Goal: Task Accomplishment & Management: Manage account settings

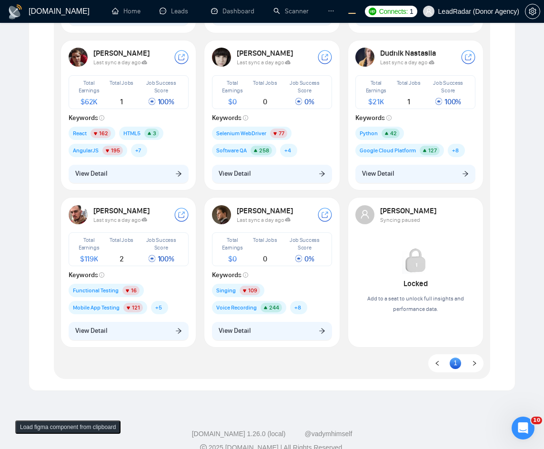
click at [291, 177] on button "View Detail" at bounding box center [272, 174] width 120 height 18
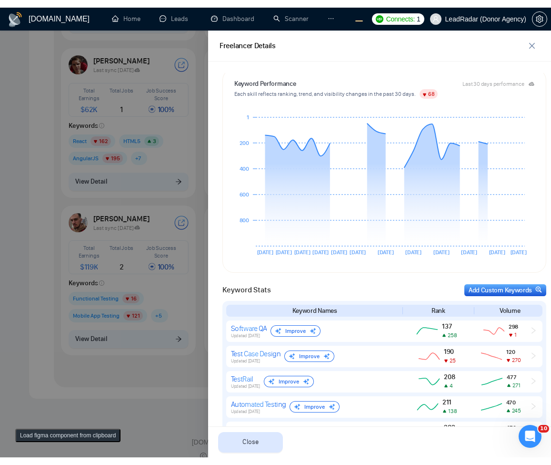
scroll to position [272, 0]
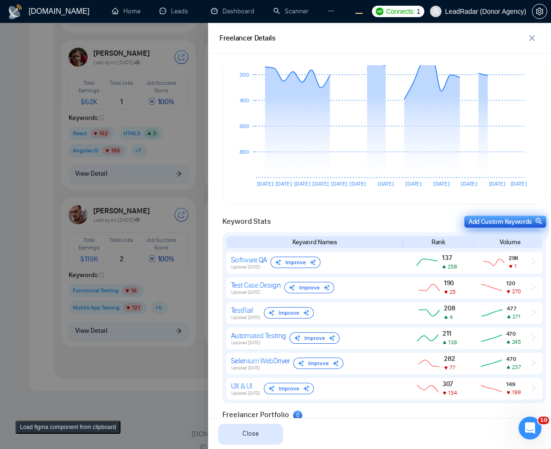
click at [483, 218] on div "Add Custom Keywords" at bounding box center [505, 222] width 73 height 10
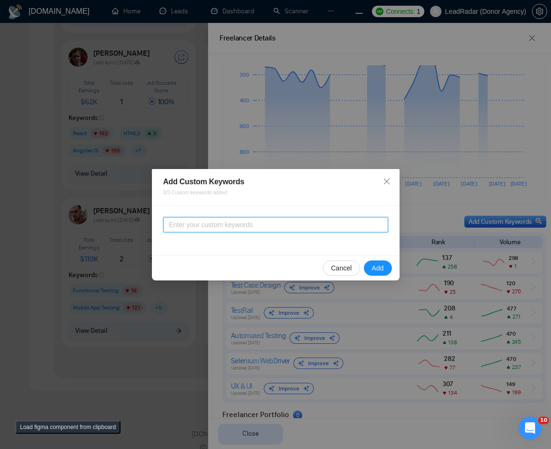
click at [202, 228] on input "text" at bounding box center [275, 224] width 225 height 15
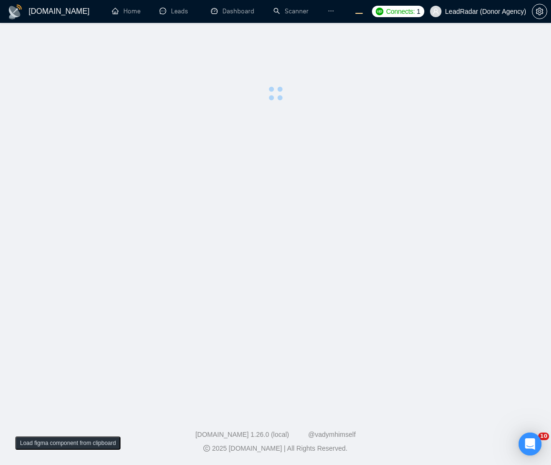
click at [301, 59] on div at bounding box center [275, 69] width 521 height 63
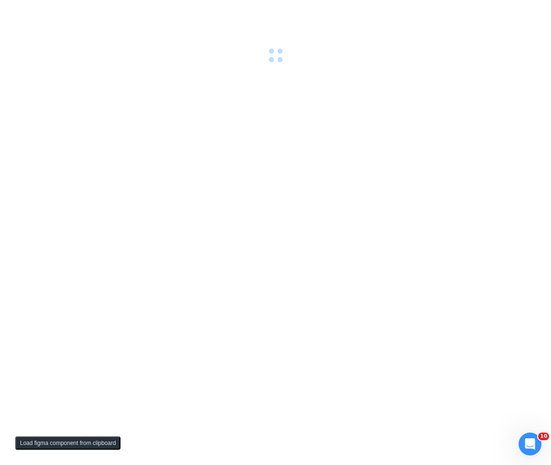
click at [277, 87] on div at bounding box center [275, 232] width 551 height 465
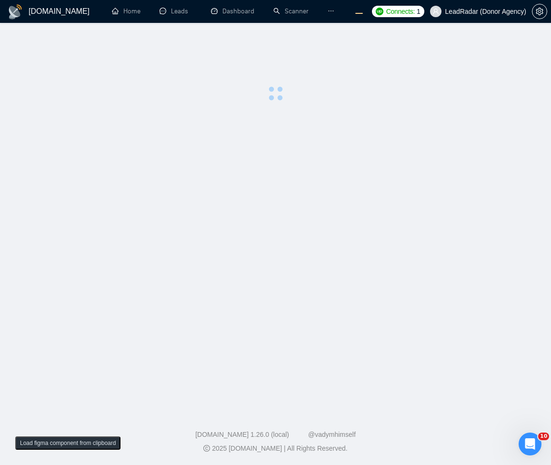
click at [400, 147] on main at bounding box center [275, 214] width 521 height 353
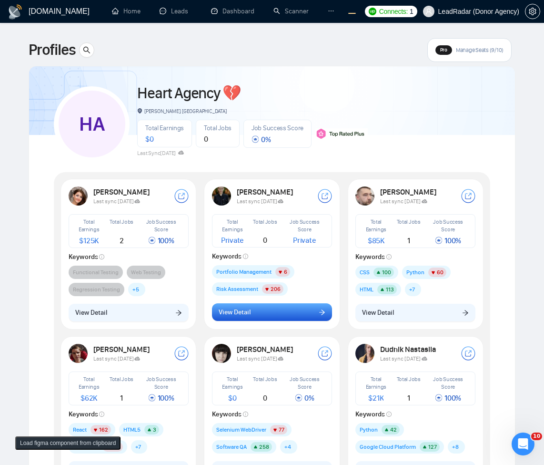
click at [268, 316] on button "View Detail" at bounding box center [272, 312] width 120 height 18
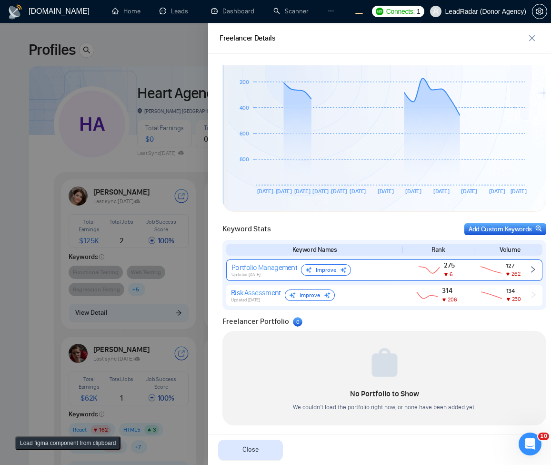
scroll to position [263, 0]
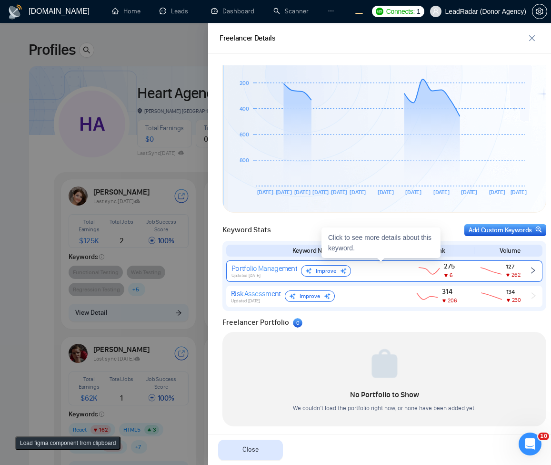
click at [373, 269] on div "Portfolio Management Updated 5 days ago Improve" at bounding box center [314, 270] width 164 height 15
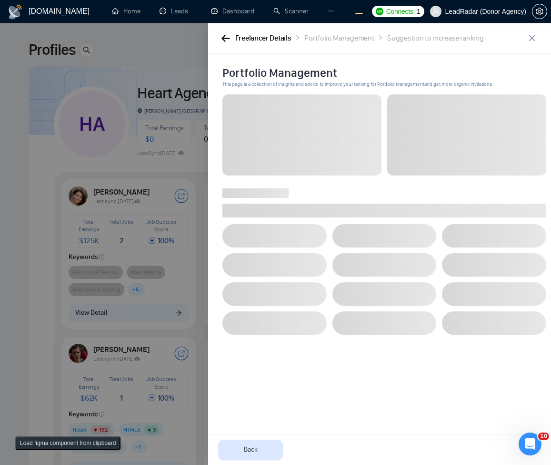
scroll to position [0, 0]
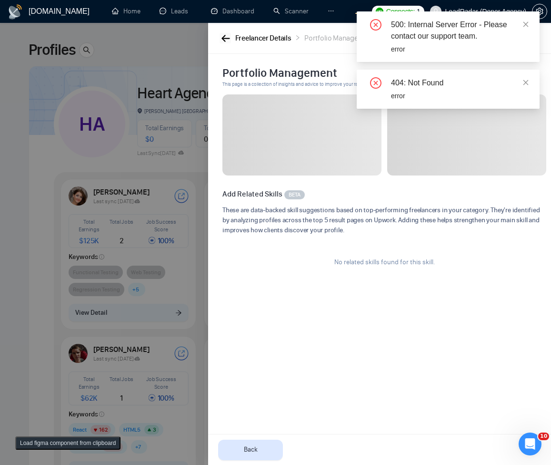
click at [226, 40] on icon "button" at bounding box center [226, 38] width 9 height 7
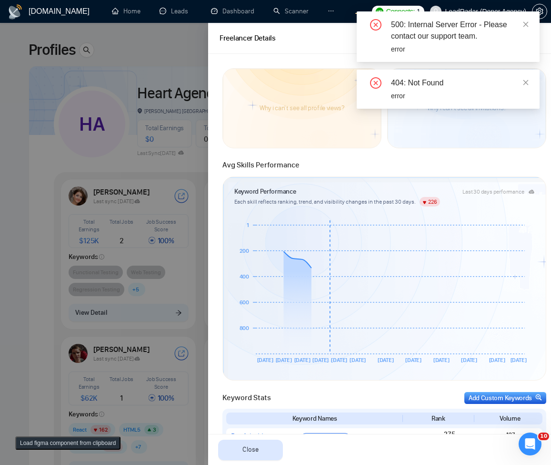
scroll to position [269, 0]
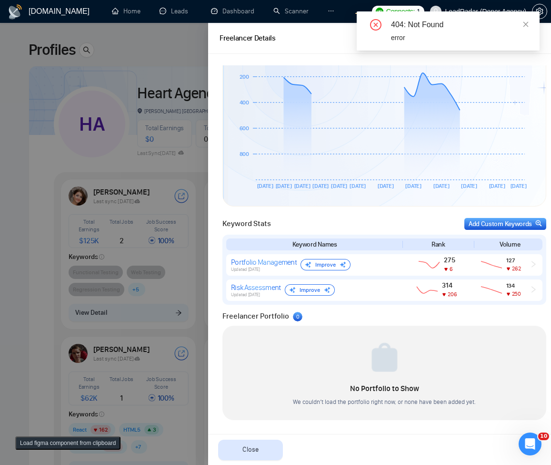
click at [519, 216] on div "Keyword Stats Add Custom Keywords Keyword Names Rank Volume Portfolio Managemen…" at bounding box center [385, 258] width 330 height 92
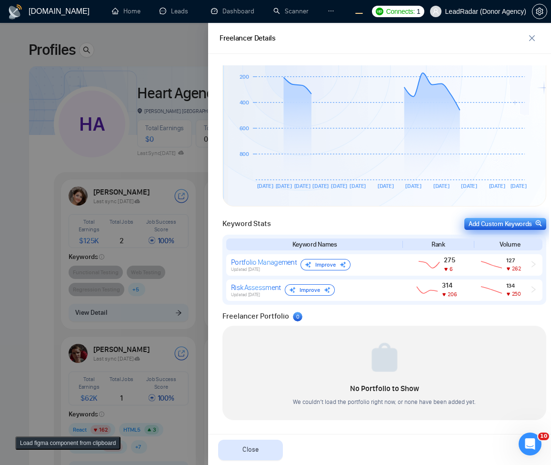
click at [515, 228] on div "Add Custom Keywords" at bounding box center [505, 224] width 73 height 10
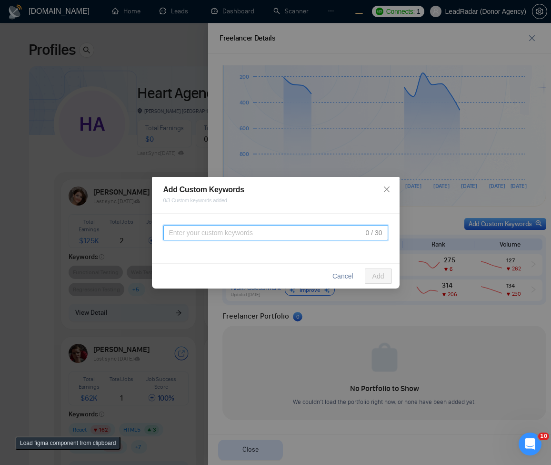
click at [267, 237] on input "text" at bounding box center [266, 232] width 195 height 10
type input "12"
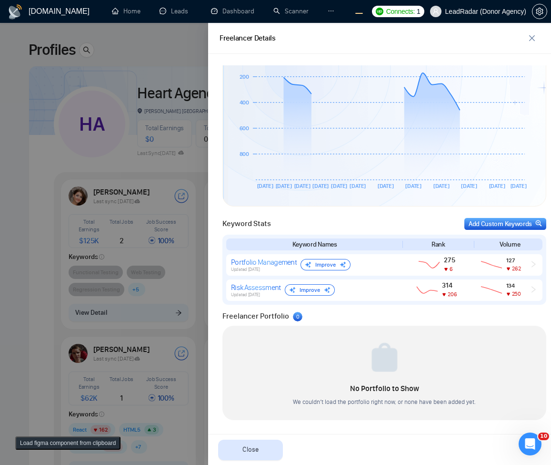
click at [385, 226] on div "Keyword Stats Add Custom Keywords" at bounding box center [385, 224] width 324 height 12
click at [465, 221] on button "Add Custom Keywords" at bounding box center [506, 224] width 82 height 12
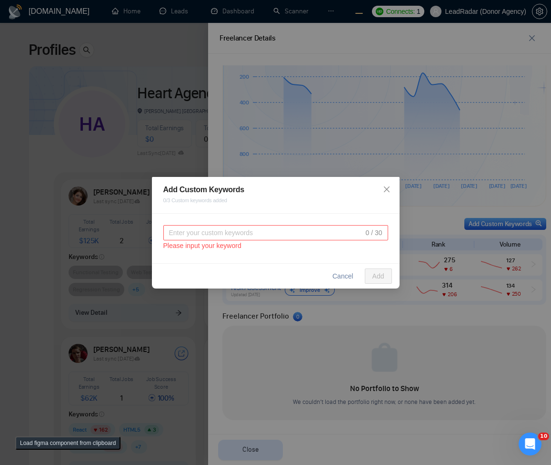
click at [420, 216] on div "Add Custom Keywords 0/3 Custom keywords added 0 / 30 Please input your keyword …" at bounding box center [275, 232] width 551 height 465
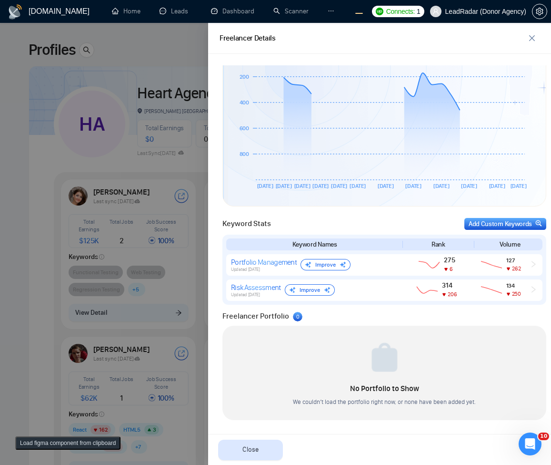
click at [420, 216] on div "Keyword Stats Add Custom Keywords Keyword Names Rank Volume Portfolio Managemen…" at bounding box center [385, 258] width 330 height 92
click at [474, 222] on div "Add Custom Keywords" at bounding box center [505, 224] width 73 height 10
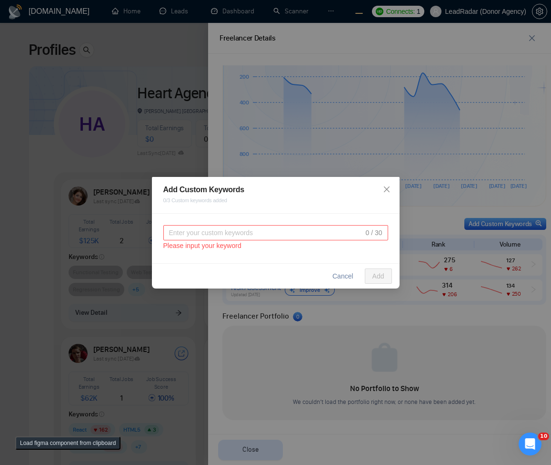
click at [288, 233] on input "text" at bounding box center [266, 232] width 195 height 10
click at [434, 224] on div "Add Custom Keywords 0/3 Custom keywords added 0 / 30 Please input your keyword …" at bounding box center [275, 232] width 551 height 465
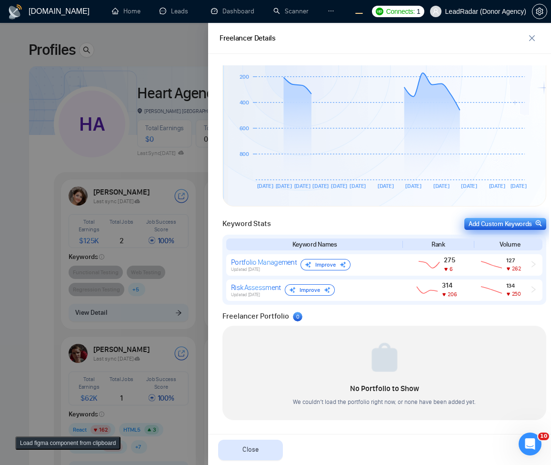
click at [491, 223] on div "Add Custom Keywords" at bounding box center [505, 224] width 73 height 10
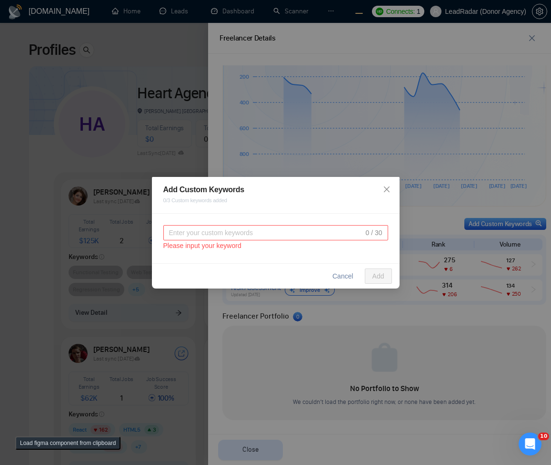
click at [328, 233] on input "text" at bounding box center [266, 232] width 195 height 10
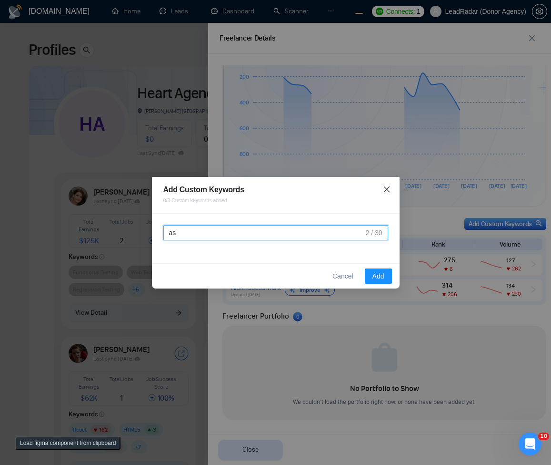
type input "as"
click at [387, 196] on span "Close" at bounding box center [387, 190] width 26 height 26
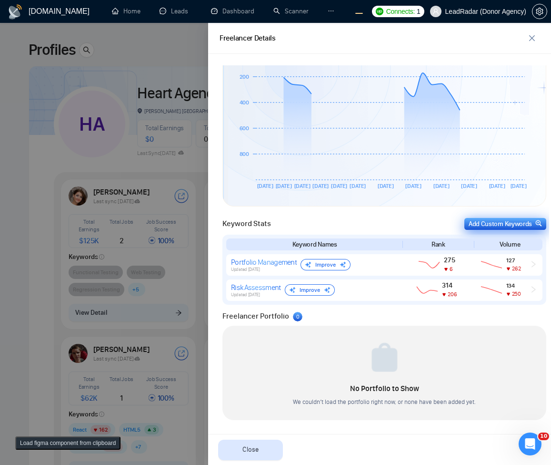
click at [469, 225] on div "Add Custom Keywords" at bounding box center [505, 224] width 73 height 10
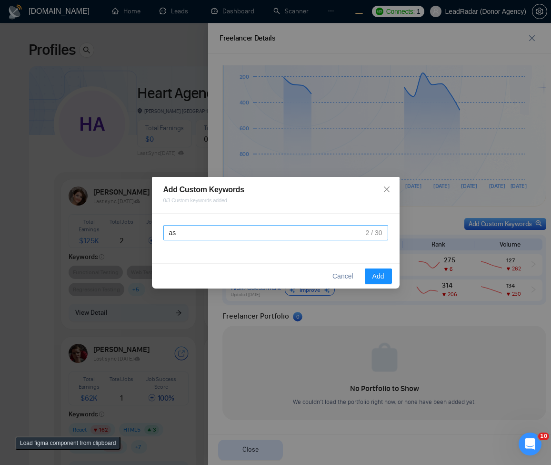
click at [307, 230] on input "as" at bounding box center [266, 232] width 195 height 10
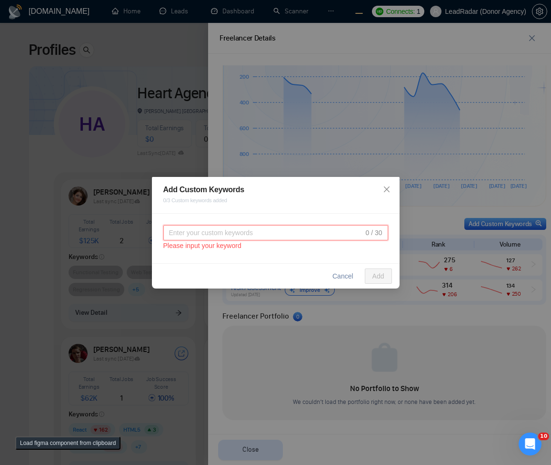
click at [347, 223] on div "0 / 30 Please input your keyword" at bounding box center [276, 238] width 248 height 50
click at [355, 217] on div "0 / 30 Please input your keyword" at bounding box center [276, 238] width 248 height 50
click at [386, 193] on span "Close" at bounding box center [387, 190] width 26 height 26
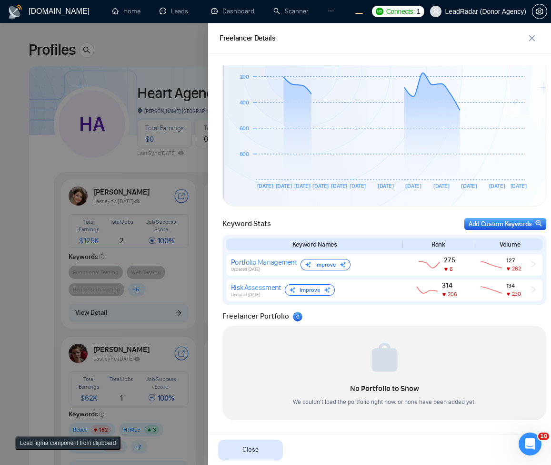
click at [367, 216] on div "Keyword Stats Add Custom Keywords Keyword Names Rank Volume Portfolio Managemen…" at bounding box center [385, 258] width 330 height 92
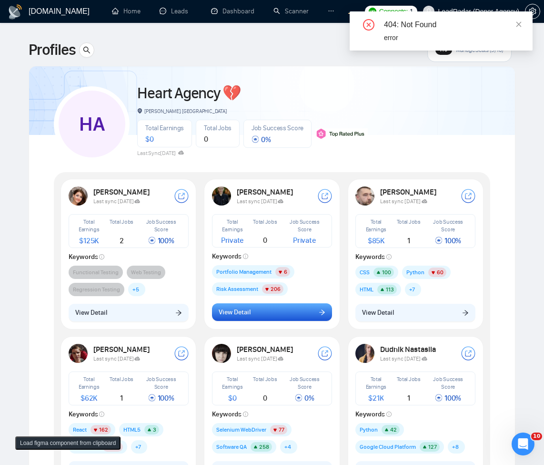
click at [273, 314] on button "View Detail" at bounding box center [272, 312] width 120 height 18
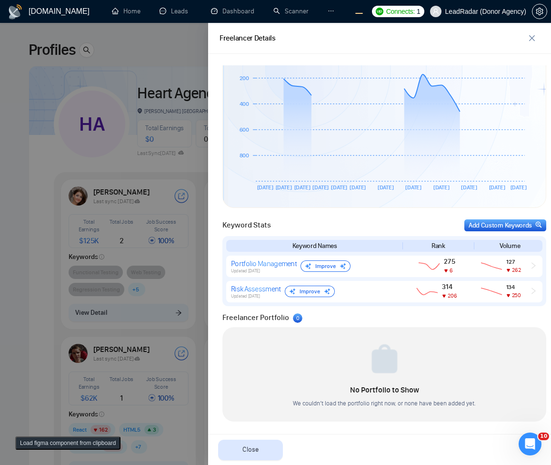
scroll to position [269, 0]
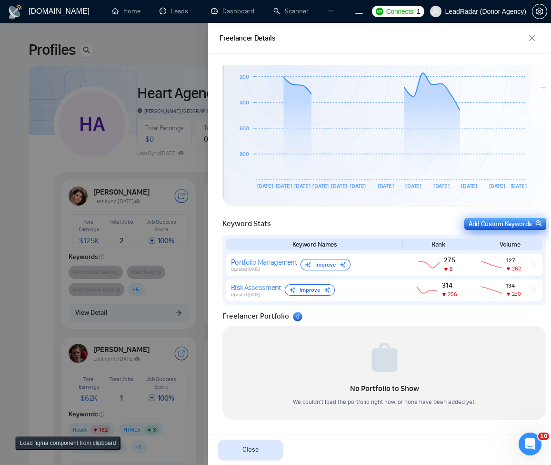
click at [488, 222] on div "Add Custom Keywords" at bounding box center [505, 224] width 73 height 10
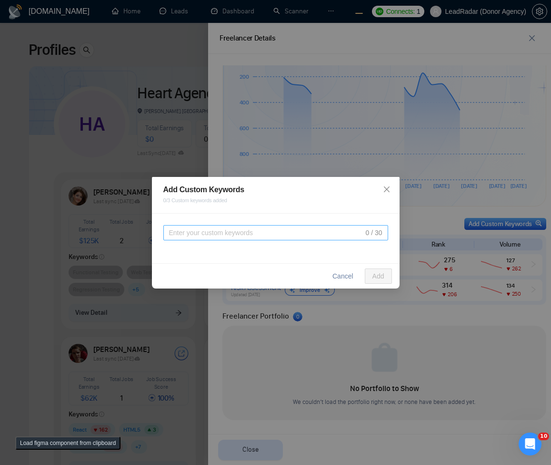
click at [298, 232] on input "text" at bounding box center [266, 232] width 195 height 10
type input "sasasdasdasdasdasdasdasdasdasd"
click at [372, 136] on div "Add Custom Keywords 0/3 Custom keywords added 0 / 30 Cancel Add" at bounding box center [275, 232] width 551 height 465
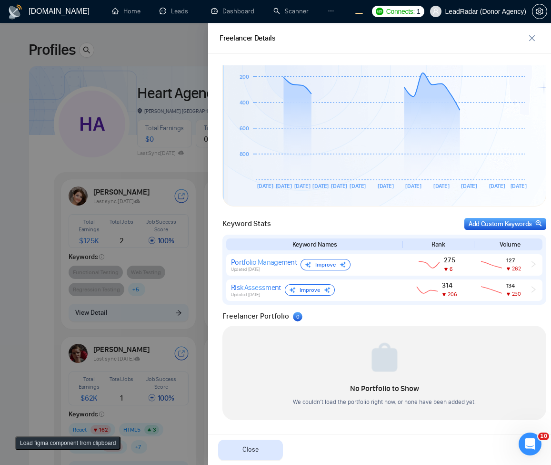
click at [174, 221] on div at bounding box center [275, 244] width 551 height 442
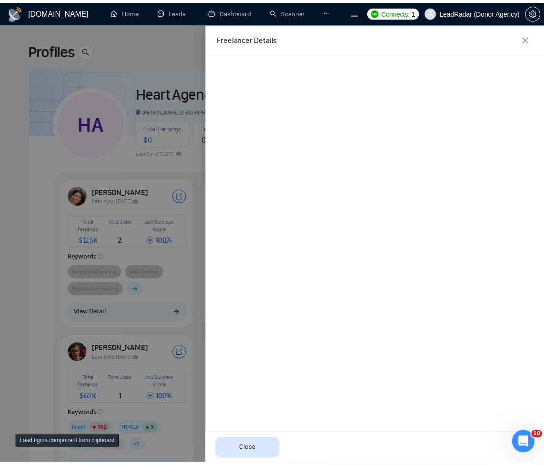
scroll to position [0, 0]
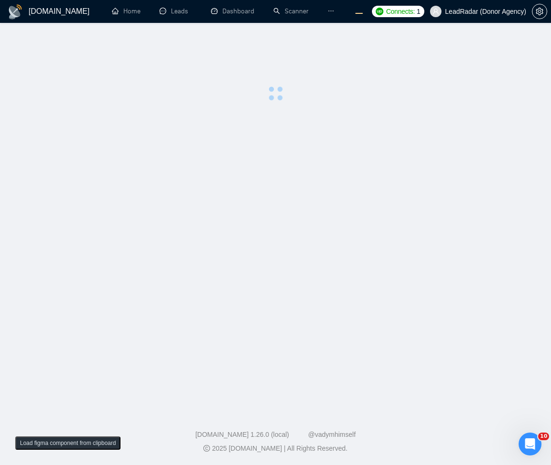
click at [166, 113] on main at bounding box center [275, 214] width 521 height 353
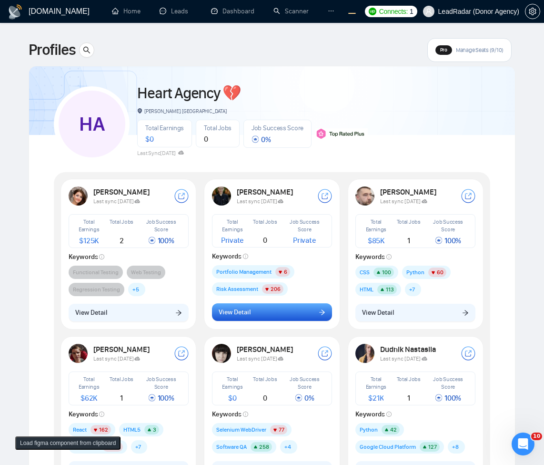
click at [266, 319] on button "View Detail" at bounding box center [272, 312] width 120 height 18
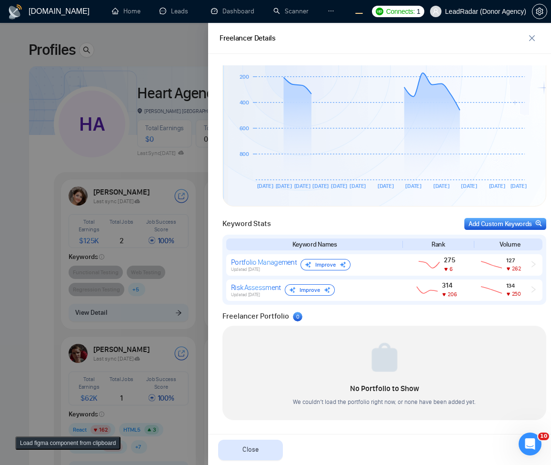
scroll to position [269, 0]
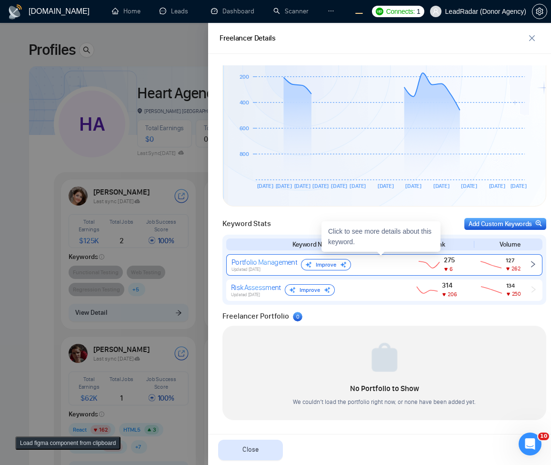
click at [355, 264] on div "Portfolio Management Updated 5 days ago Improve" at bounding box center [314, 264] width 164 height 15
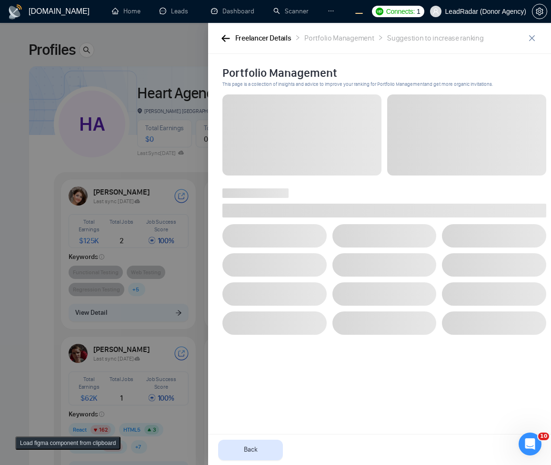
scroll to position [0, 0]
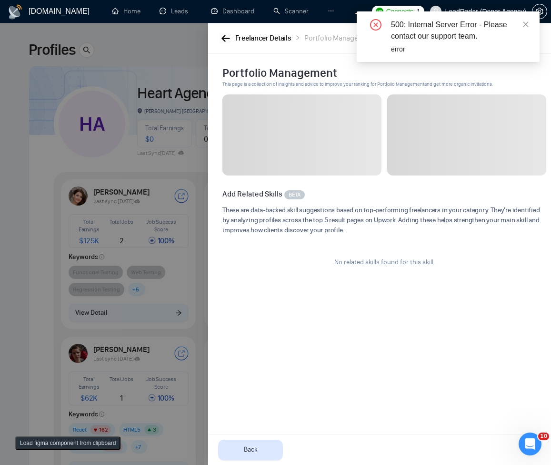
click at [221, 41] on button "button" at bounding box center [225, 38] width 11 height 10
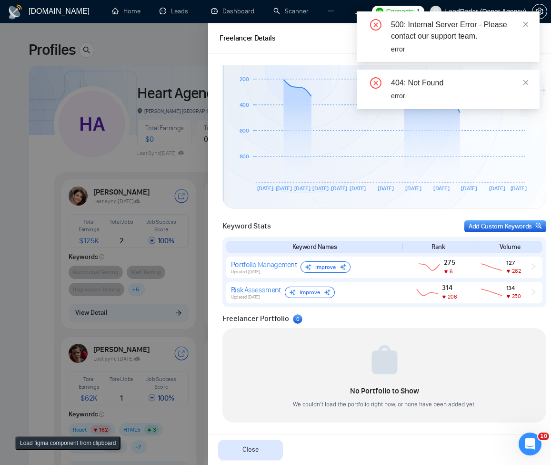
scroll to position [269, 0]
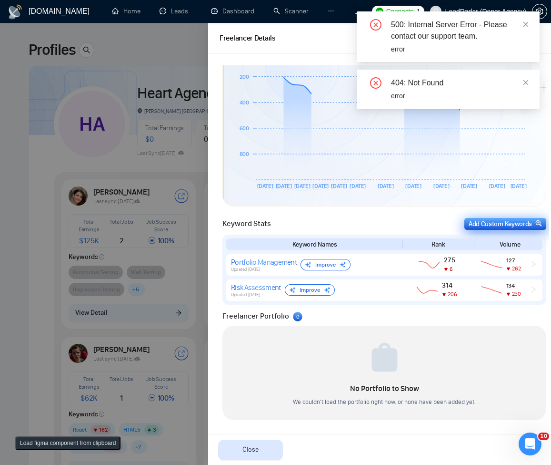
click at [469, 228] on div "Add Custom Keywords" at bounding box center [505, 224] width 73 height 10
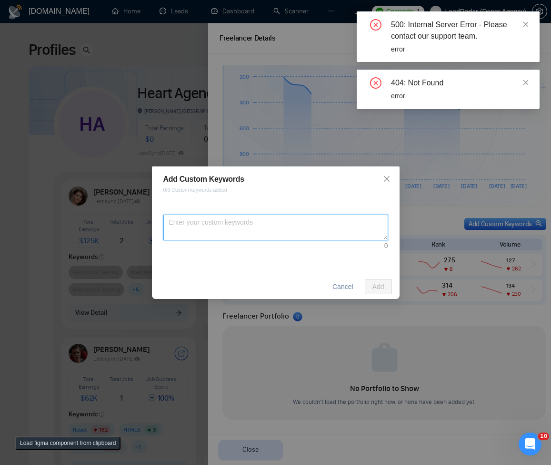
click at [287, 221] on textarea at bounding box center [275, 227] width 225 height 26
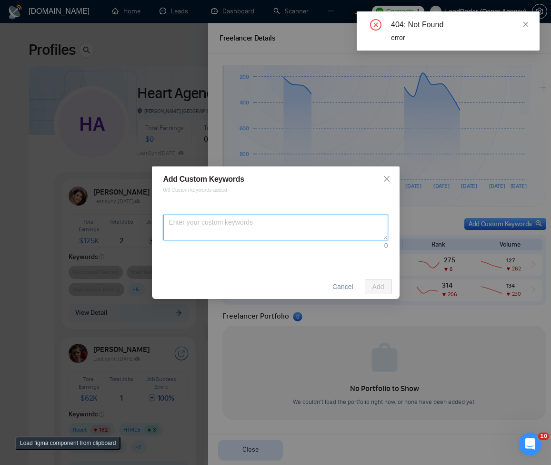
click at [263, 239] on textarea at bounding box center [275, 227] width 225 height 26
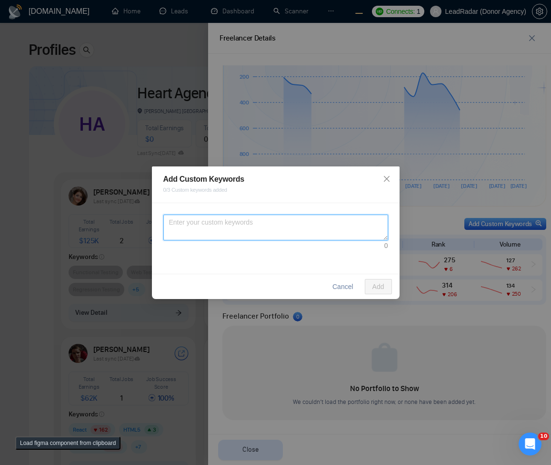
click at [250, 234] on textarea at bounding box center [275, 227] width 225 height 26
type textarea "adsasdasdasdasdasdasdasdasdasdasdasd"
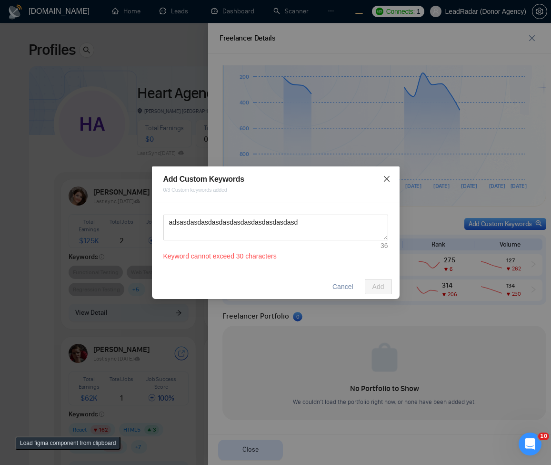
click at [382, 181] on span "Close" at bounding box center [387, 179] width 26 height 26
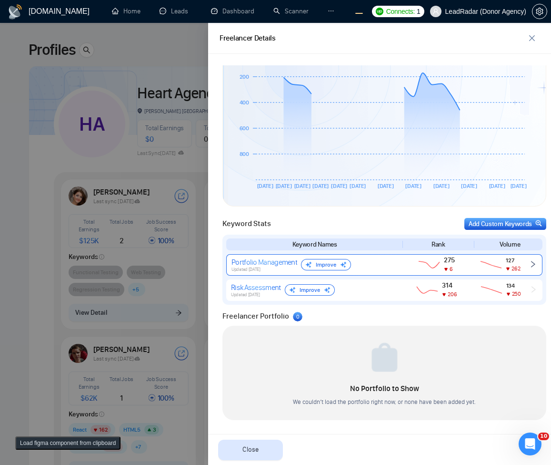
click at [274, 258] on div "Portfolio Management" at bounding box center [265, 261] width 66 height 9
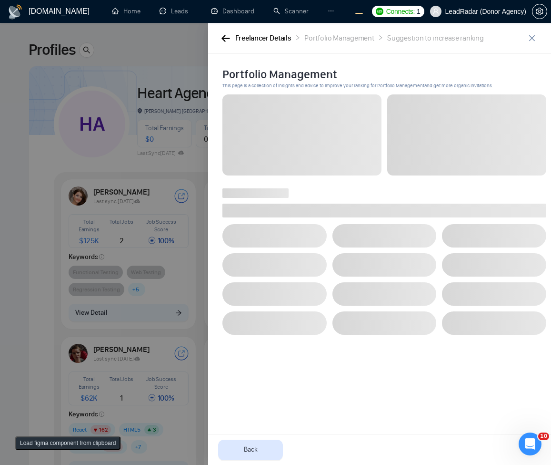
scroll to position [0, 0]
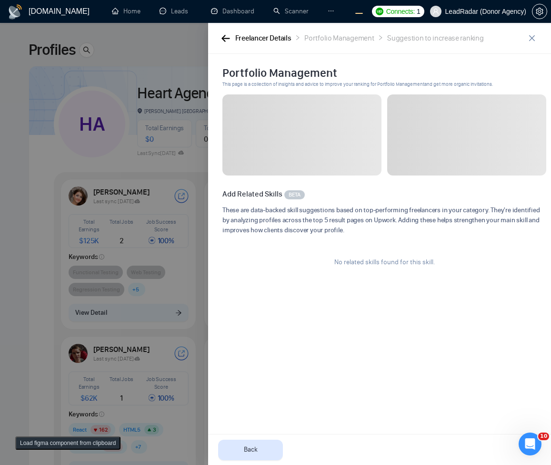
click at [132, 160] on div at bounding box center [275, 244] width 551 height 442
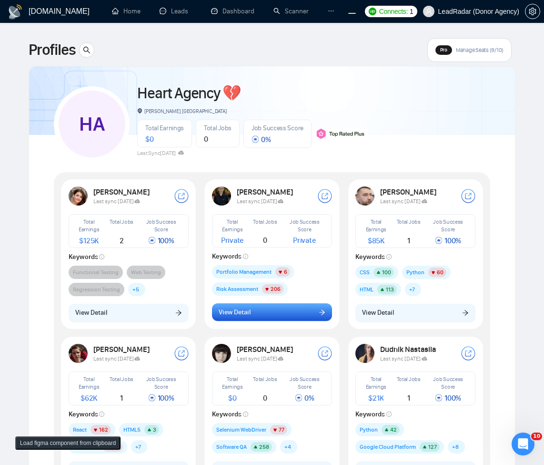
click at [244, 308] on span "View Detail" at bounding box center [235, 312] width 32 height 10
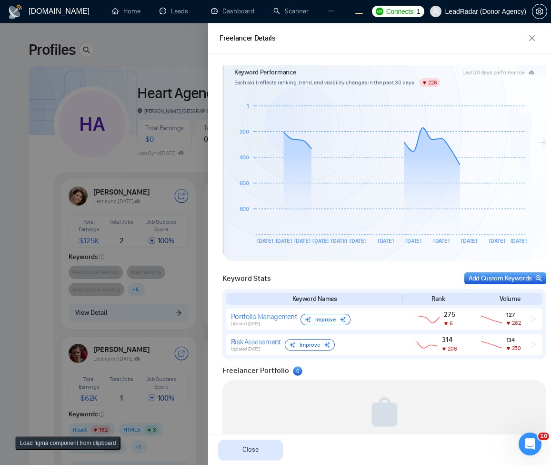
scroll to position [229, 0]
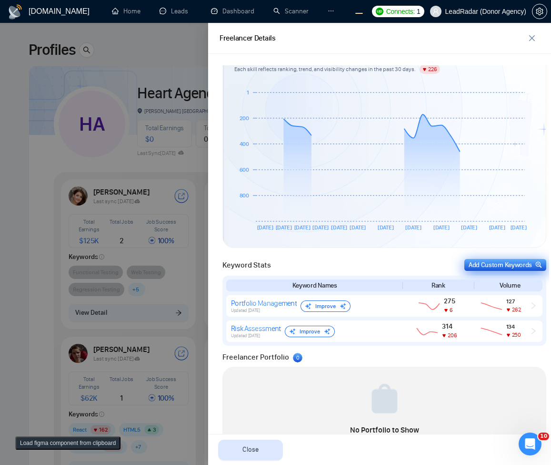
click at [493, 267] on div "Add Custom Keywords" at bounding box center [505, 265] width 73 height 10
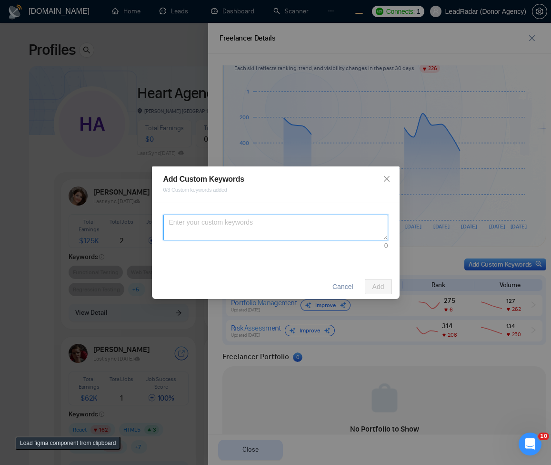
click at [287, 222] on textarea at bounding box center [275, 227] width 225 height 26
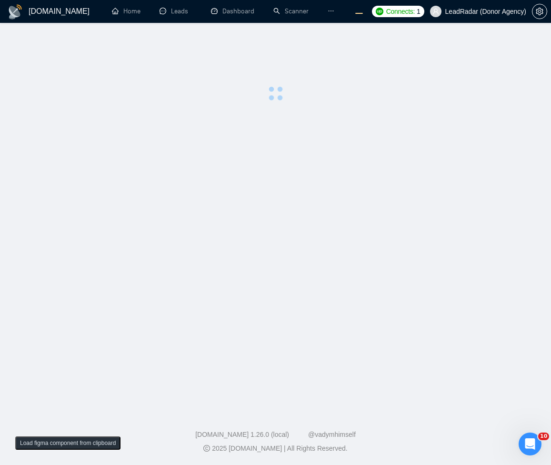
click at [331, 112] on main at bounding box center [275, 214] width 521 height 353
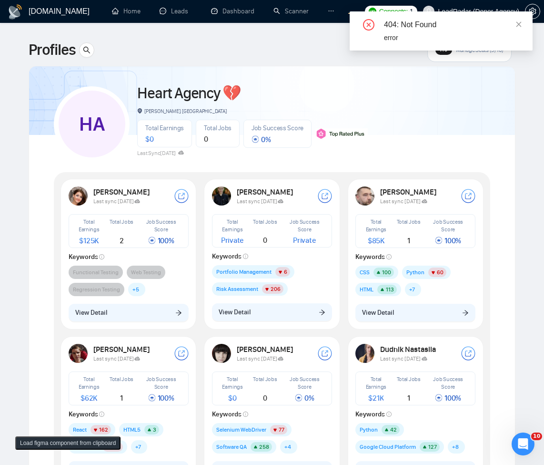
click at [258, 312] on button "View Detail" at bounding box center [272, 312] width 120 height 18
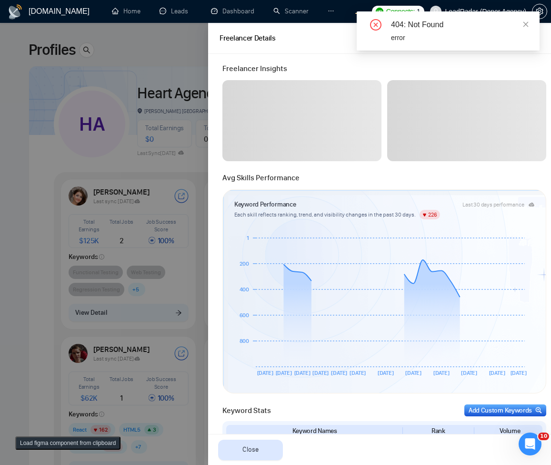
scroll to position [269, 0]
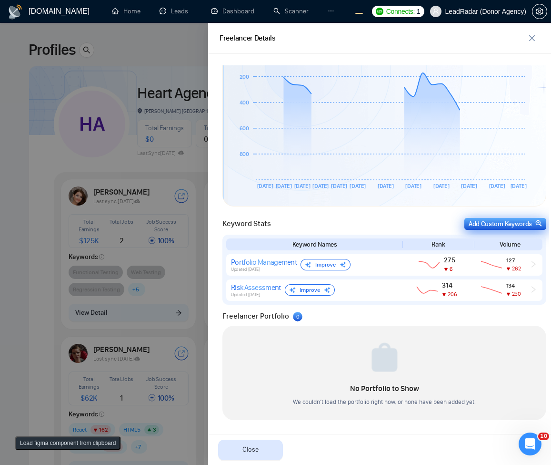
click at [520, 221] on div "Add Custom Keywords" at bounding box center [505, 224] width 73 height 10
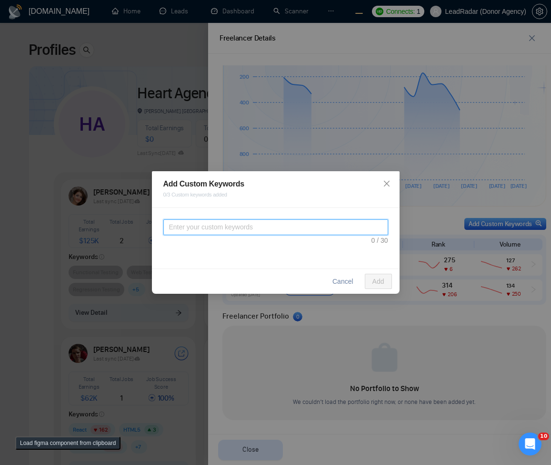
click at [323, 225] on textarea at bounding box center [275, 227] width 225 height 16
click at [286, 226] on textarea "123123123123123123123123123123" at bounding box center [275, 227] width 225 height 16
paste textarea
click at [300, 232] on textarea "123123123123123123123123123123" at bounding box center [275, 227] width 225 height 16
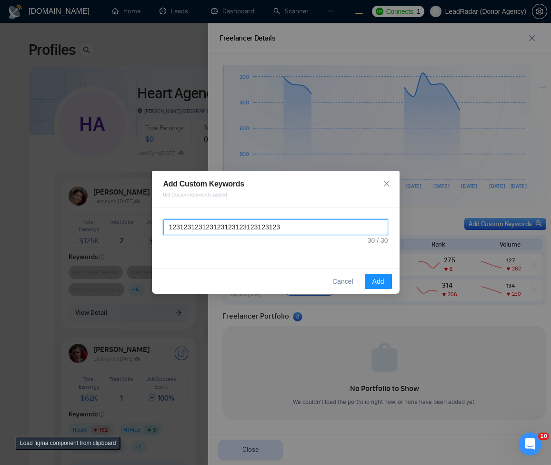
paste textarea
paste textarea "https://localhost:8000/profile"
paste textarea
drag, startPoint x: 260, startPoint y: 232, endPoint x: 122, endPoint y: 212, distance: 140.1
click at [116, 210] on div "Add Custom Keywords 0/3 Custom keywords added https://localhost:8000/profile Ca…" at bounding box center [275, 232] width 551 height 465
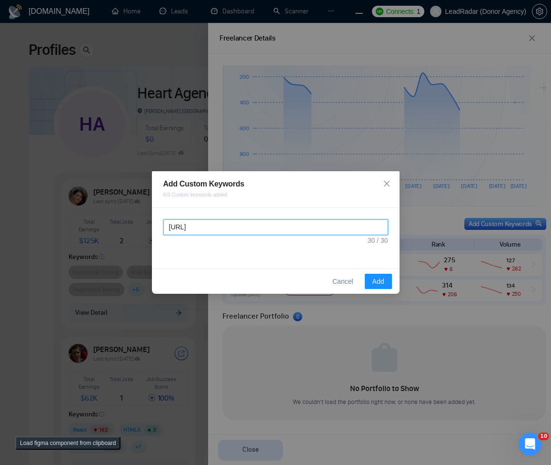
click at [274, 227] on textarea "https://localhost:8000/profile" at bounding box center [275, 227] width 225 height 16
paste textarea
click at [284, 230] on textarea "https://localhost:8000/profile" at bounding box center [275, 227] width 225 height 16
paste textarea
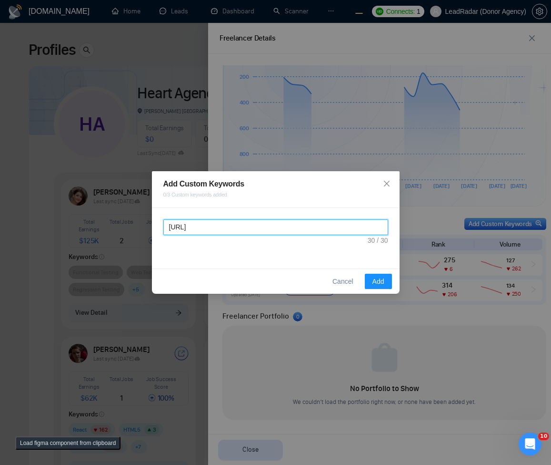
type textarea "https://localhost:8000/profile"
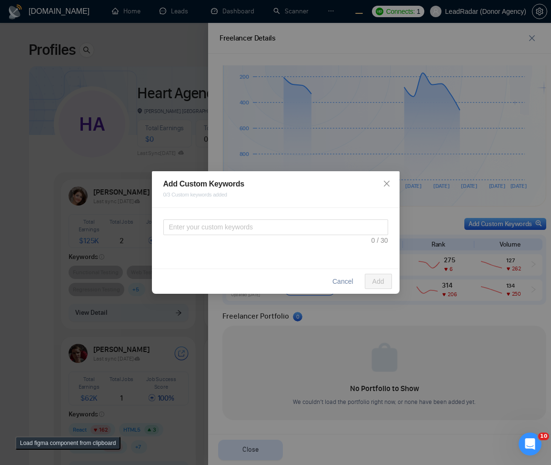
click at [332, 135] on div "Add Custom Keywords 0/3 Custom keywords added Cancel Add" at bounding box center [275, 232] width 551 height 465
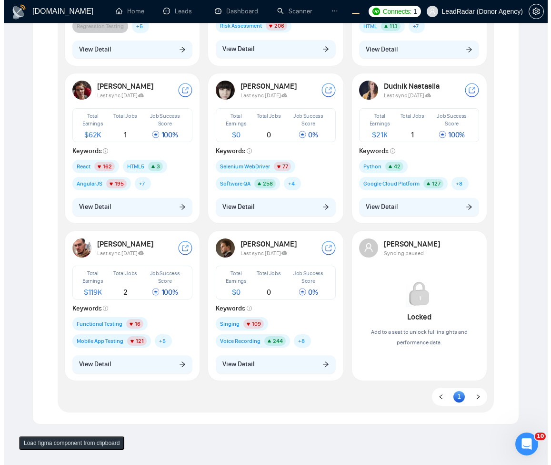
scroll to position [342, 0]
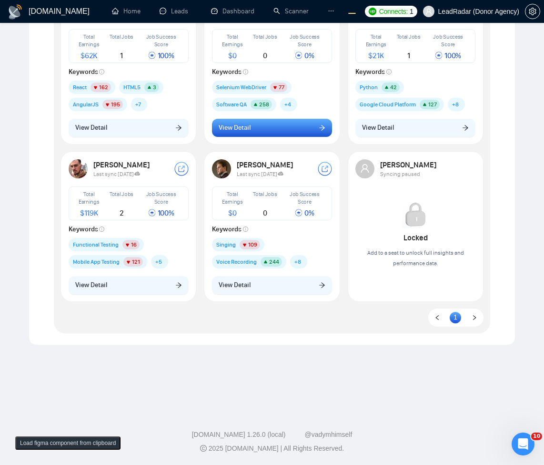
click at [278, 129] on button "View Detail" at bounding box center [272, 128] width 120 height 18
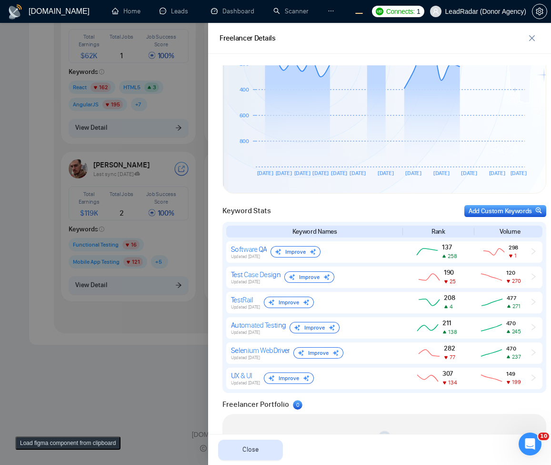
scroll to position [371, 0]
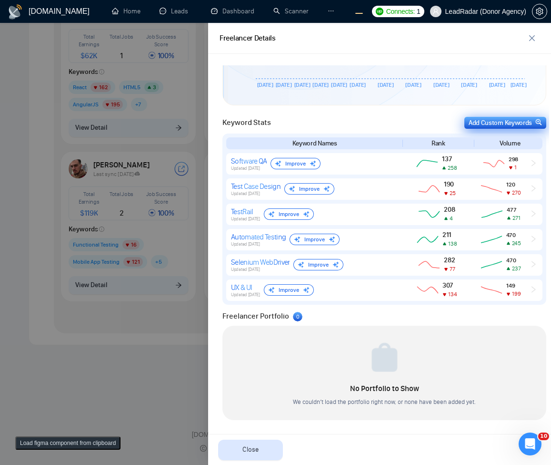
click at [500, 126] on div "Add Custom Keywords" at bounding box center [505, 123] width 73 height 10
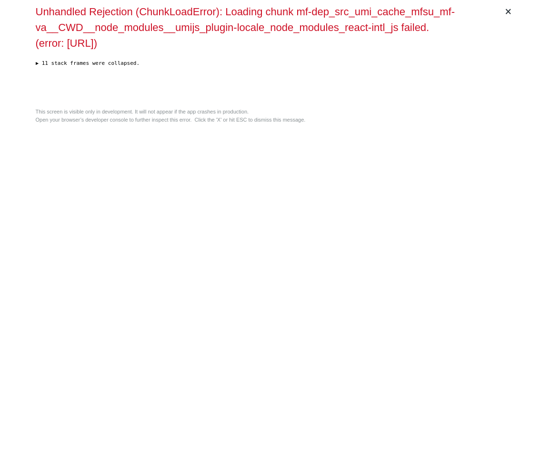
click at [390, 188] on div "× Unhandled Rejection (ChunkLoadError): Loading chunk mf-dep_src_umi_cache_mfsu…" at bounding box center [276, 232] width 488 height 465
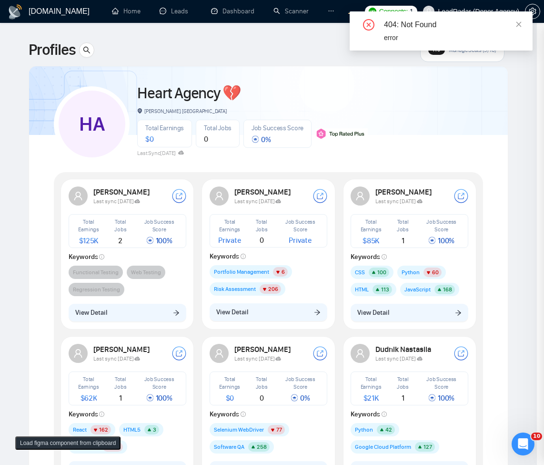
click at [299, 315] on div at bounding box center [272, 244] width 544 height 442
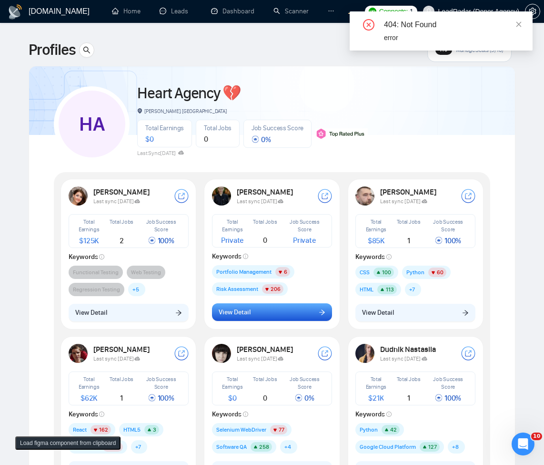
click at [299, 315] on button "View Detail" at bounding box center [272, 312] width 120 height 18
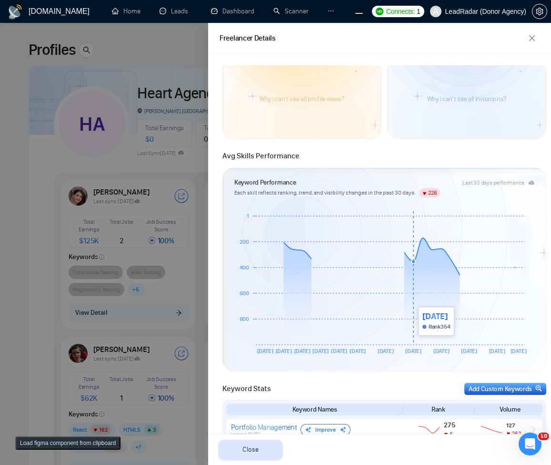
scroll to position [269, 0]
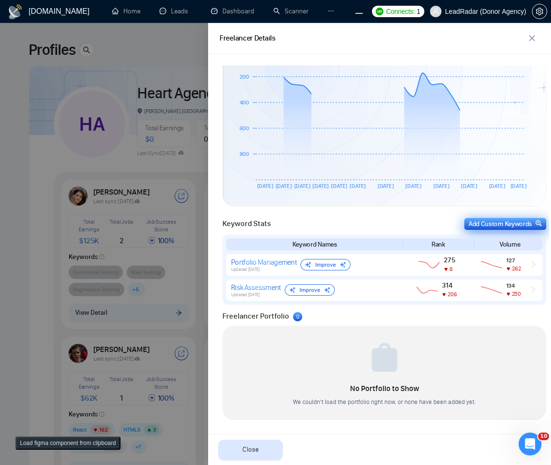
click at [510, 222] on div "Add Custom Keywords" at bounding box center [505, 224] width 73 height 10
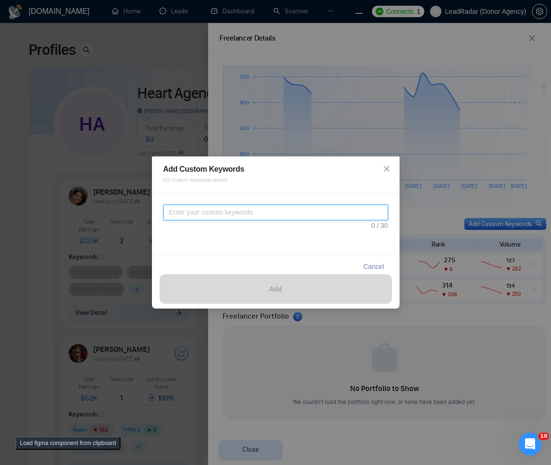
click at [304, 219] on textarea at bounding box center [275, 212] width 225 height 16
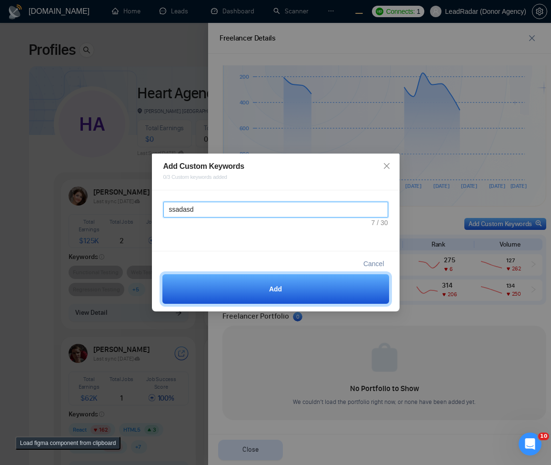
type textarea "ssadasd"
click at [267, 232] on div "ssadasd" at bounding box center [276, 220] width 248 height 61
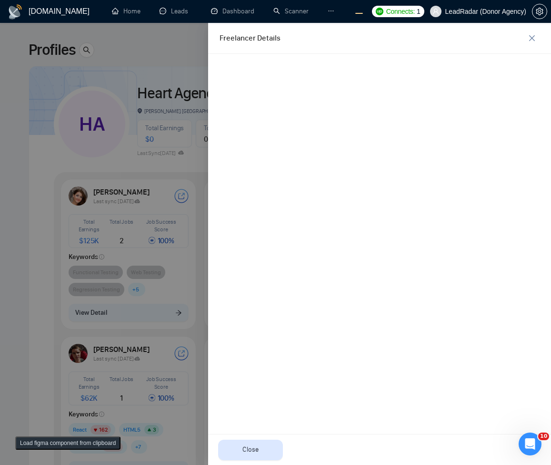
scroll to position [0, 0]
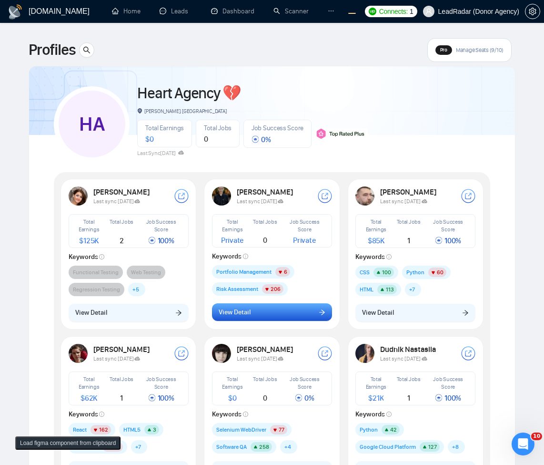
click at [271, 313] on button "View Detail" at bounding box center [272, 312] width 120 height 18
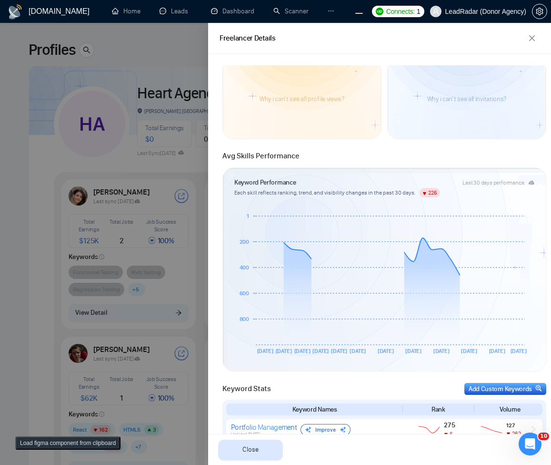
scroll to position [269, 0]
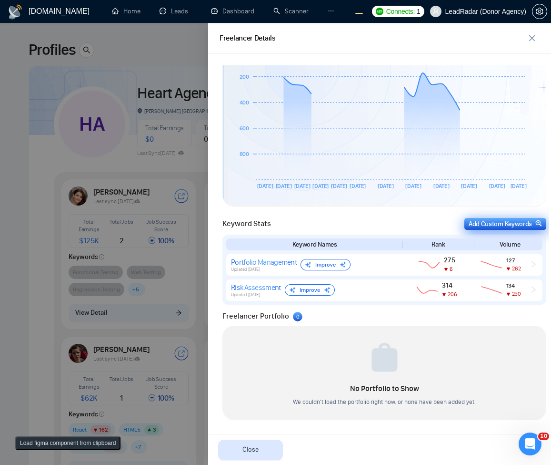
click at [492, 229] on button "Add Custom Keywords" at bounding box center [506, 224] width 82 height 12
